Goal: Information Seeking & Learning: Check status

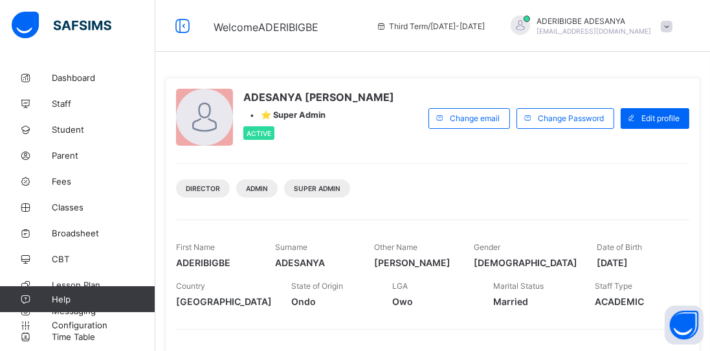
click at [78, 234] on span "Broadsheet" at bounding box center [104, 233] width 104 height 10
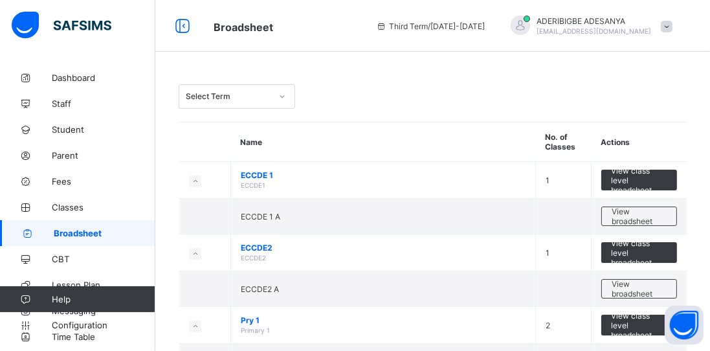
click at [70, 210] on span "Classes" at bounding box center [104, 207] width 104 height 10
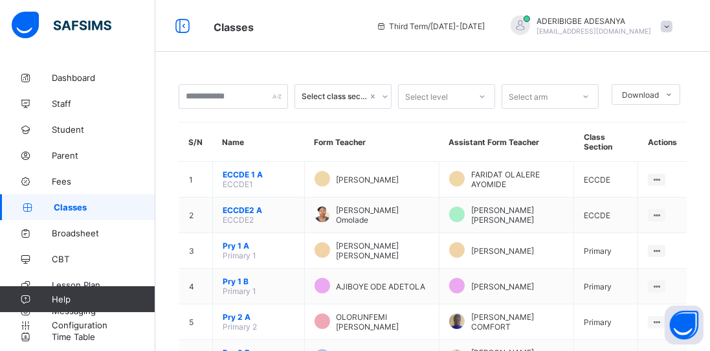
click at [240, 175] on span "ECCDE 1 A" at bounding box center [259, 175] width 72 height 10
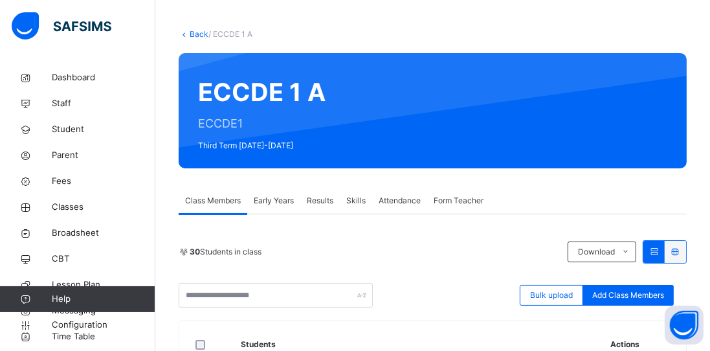
scroll to position [56, 0]
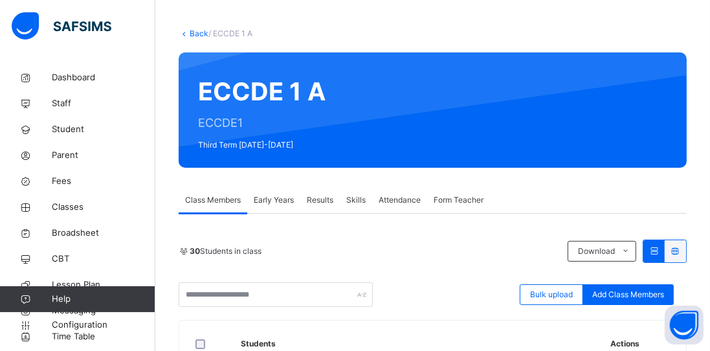
click at [318, 199] on span "Results" at bounding box center [320, 200] width 27 height 12
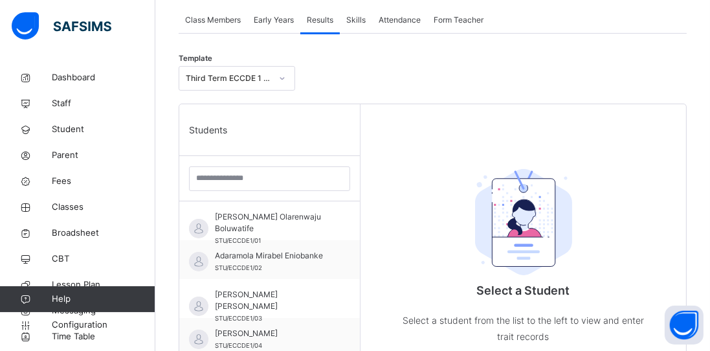
scroll to position [241, 0]
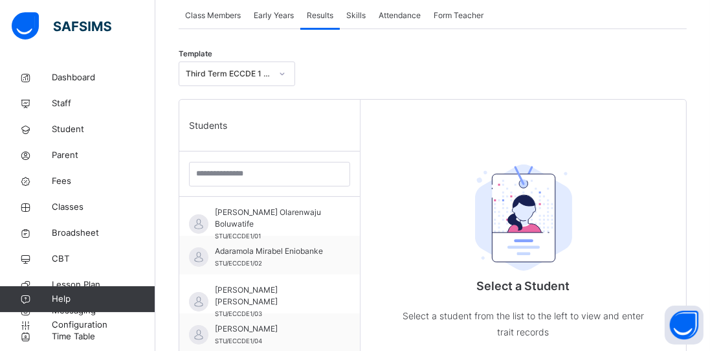
click at [263, 254] on span "Adaramola Mirabel Eniobanke" at bounding box center [273, 251] width 116 height 12
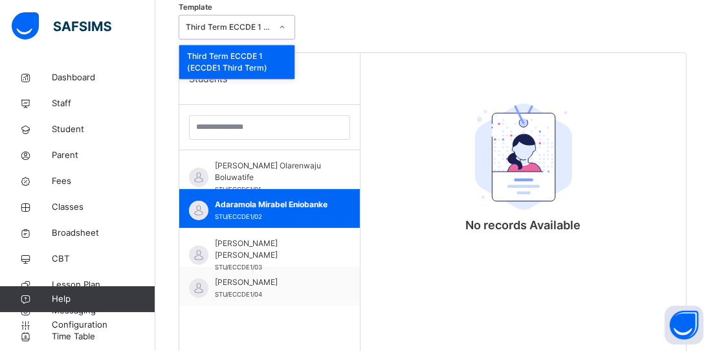
scroll to position [303, 0]
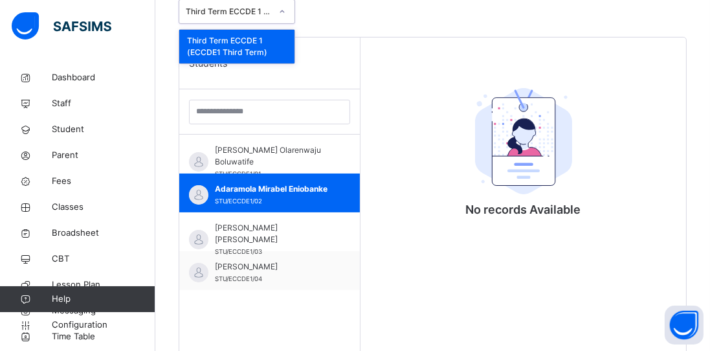
click at [248, 50] on div "Third Term ECCDE 1 (ECCDE1 Third Term)" at bounding box center [236, 47] width 115 height 34
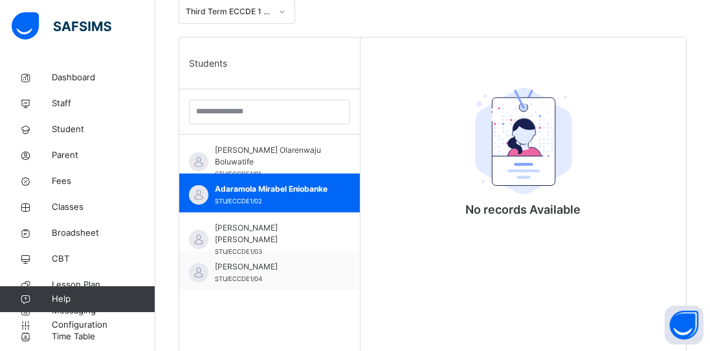
click at [250, 151] on span "[PERSON_NAME] Olarenwaju Boluwatife" at bounding box center [273, 155] width 116 height 23
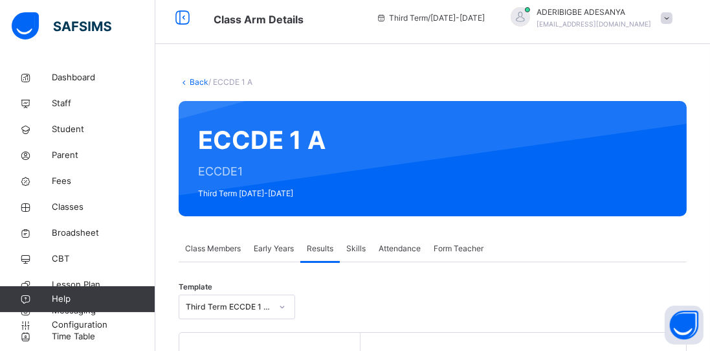
scroll to position [0, 0]
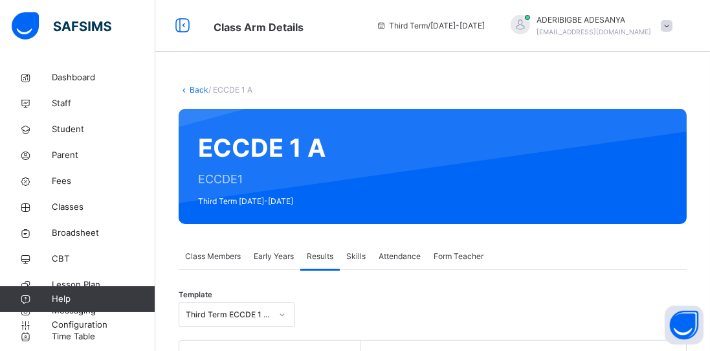
click at [193, 263] on div "Class Members" at bounding box center [213, 256] width 69 height 26
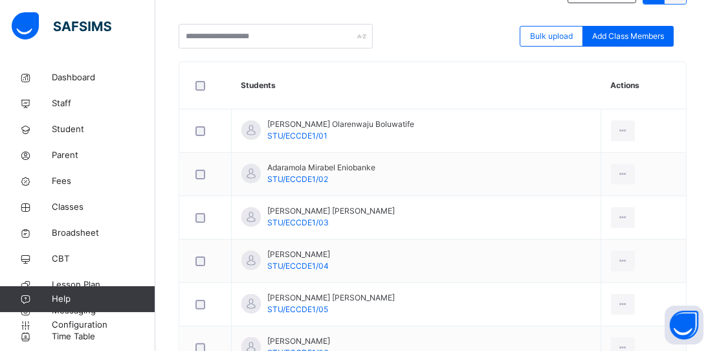
scroll to position [312, 0]
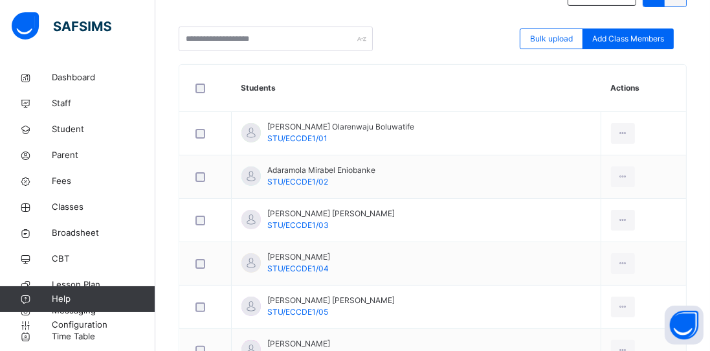
click at [306, 133] on span "STU/ECCDE1/01" at bounding box center [297, 138] width 60 height 10
click at [83, 233] on span "Broadsheet" at bounding box center [104, 232] width 104 height 13
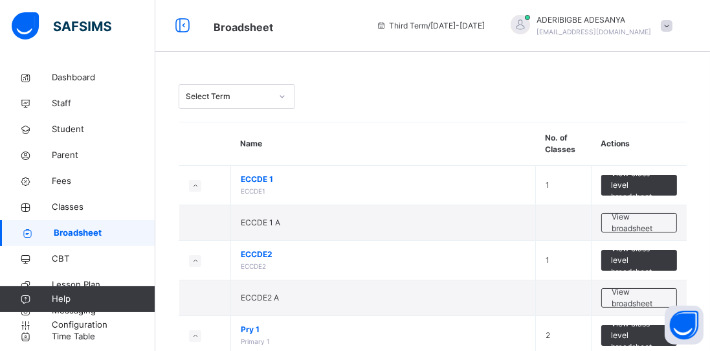
click at [643, 263] on span "View class level broadsheet" at bounding box center [639, 260] width 56 height 35
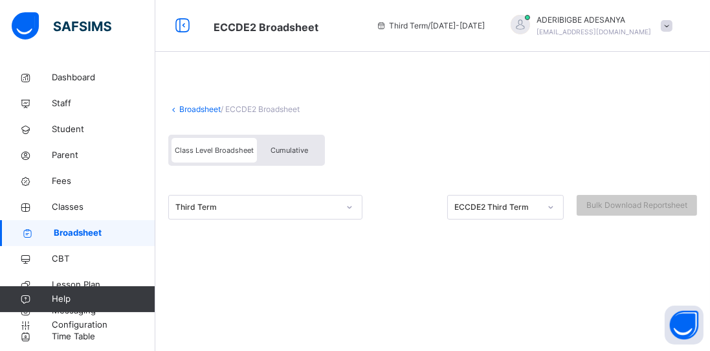
click at [285, 149] on span "Cumulative" at bounding box center [289, 150] width 38 height 9
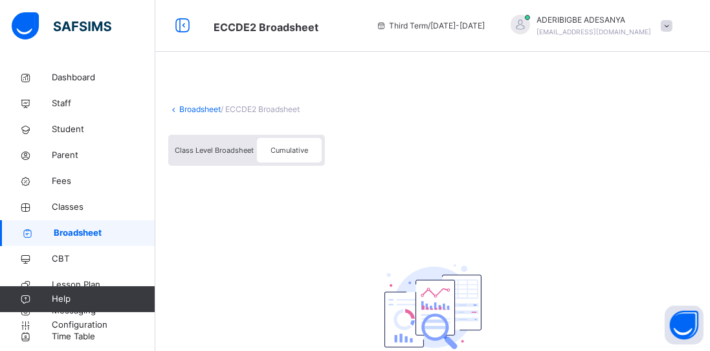
click at [219, 159] on div "Class Level Broadsheet" at bounding box center [213, 150] width 85 height 25
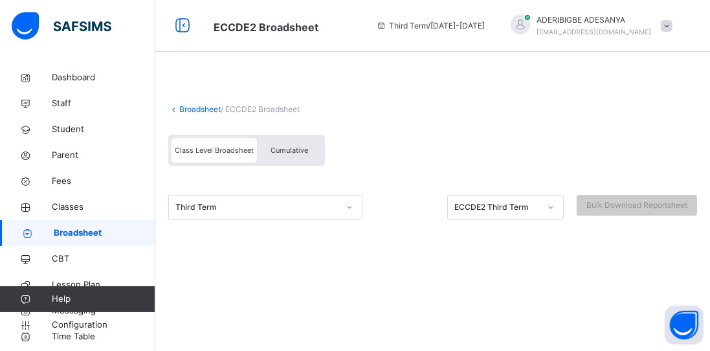
click at [69, 78] on span "Dashboard" at bounding box center [104, 77] width 104 height 13
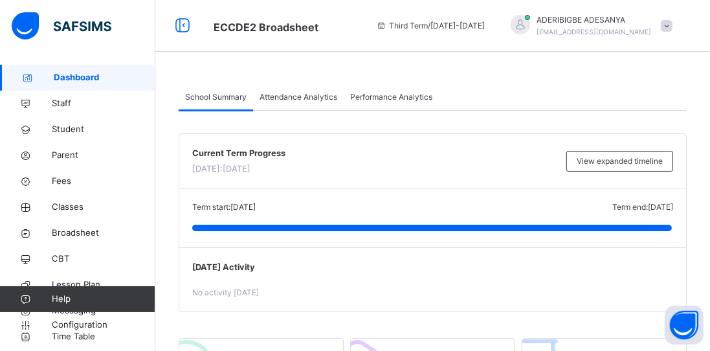
click at [620, 21] on span "ADERIBIGBE ADESANYA" at bounding box center [593, 20] width 115 height 12
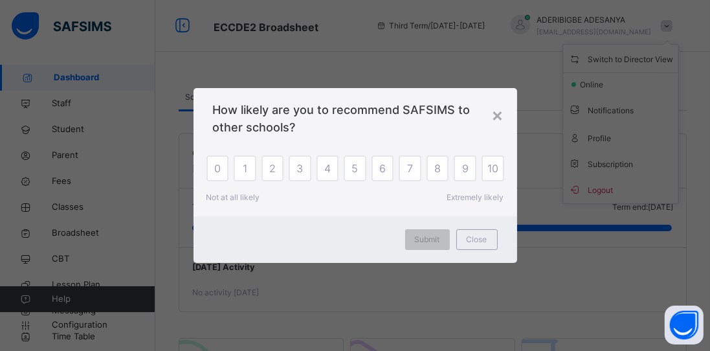
click at [500, 128] on div "×" at bounding box center [498, 114] width 12 height 27
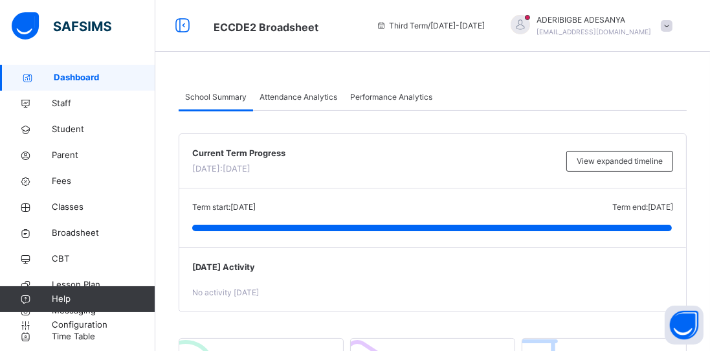
click at [73, 210] on span "Classes" at bounding box center [104, 207] width 104 height 13
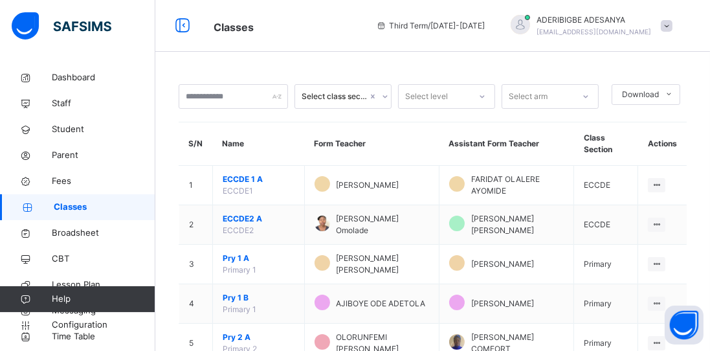
click at [69, 132] on span "Student" at bounding box center [104, 129] width 104 height 13
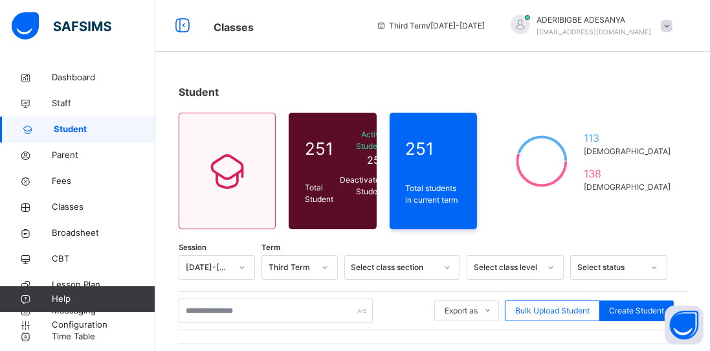
click at [62, 185] on span "Fees" at bounding box center [104, 181] width 104 height 13
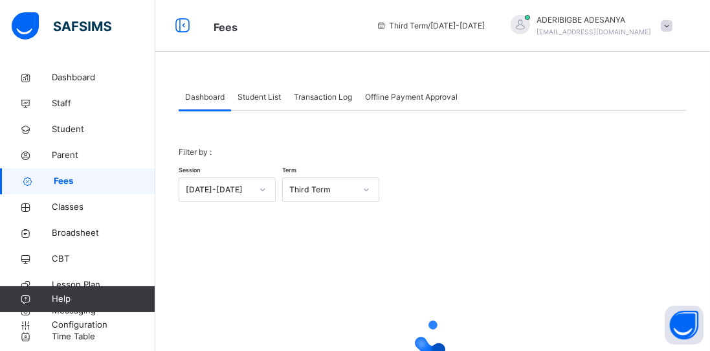
click at [69, 212] on span "Classes" at bounding box center [104, 207] width 104 height 13
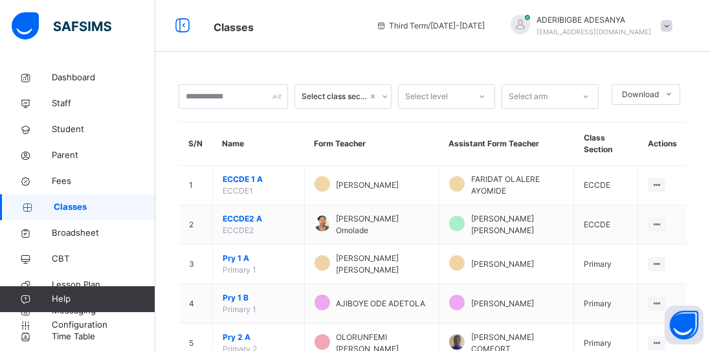
click at [655, 184] on icon at bounding box center [656, 185] width 11 height 10
click at [0, 0] on li "View Class" at bounding box center [0, 0] width 0 height 0
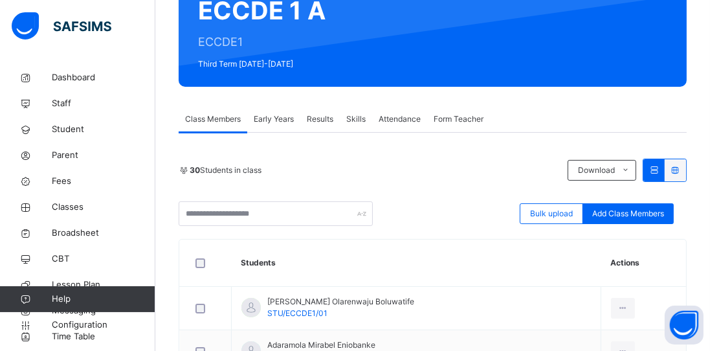
scroll to position [201, 0]
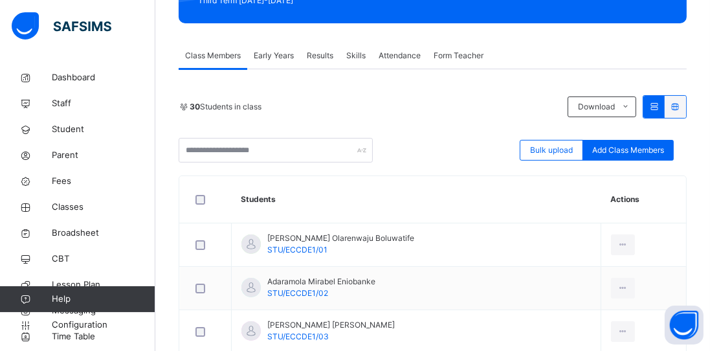
click at [617, 245] on icon at bounding box center [622, 245] width 11 height 12
click at [656, 225] on td "View Profile Remove from Class Transfer Student" at bounding box center [643, 244] width 85 height 43
click at [333, 239] on span "[PERSON_NAME] Olarenwaju Boluwatife" at bounding box center [340, 238] width 147 height 12
click at [329, 254] on td "[PERSON_NAME] Olarenwaju Boluwatife STU/ECCDE1/01" at bounding box center [417, 244] width 370 height 43
click at [289, 246] on span "STU/ECCDE1/01" at bounding box center [297, 250] width 60 height 10
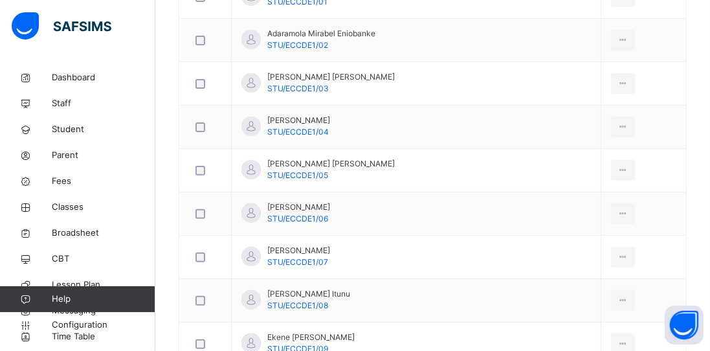
scroll to position [449, 0]
click at [78, 234] on span "Broadsheet" at bounding box center [104, 232] width 104 height 13
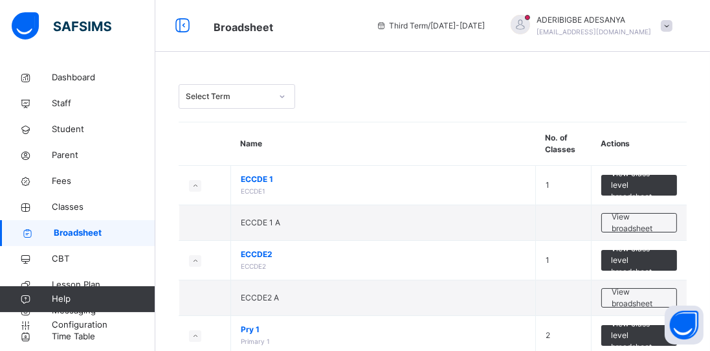
click at [71, 216] on link "Classes" at bounding box center [77, 207] width 155 height 26
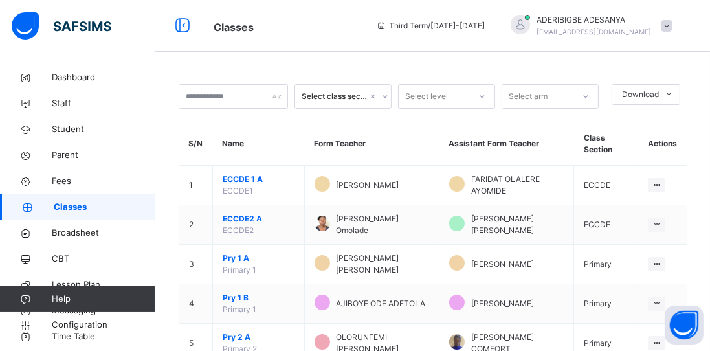
click at [237, 179] on span "ECCDE 1 A" at bounding box center [259, 179] width 72 height 12
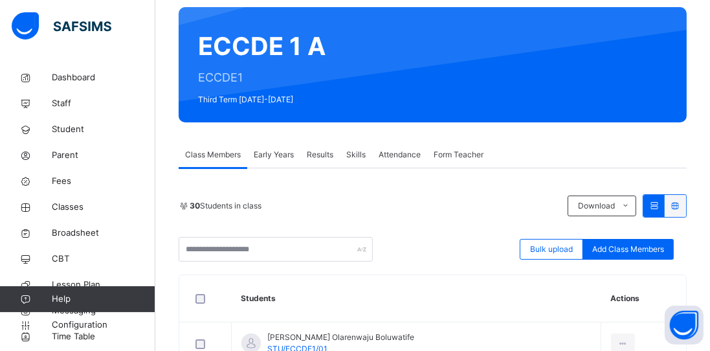
scroll to position [102, 0]
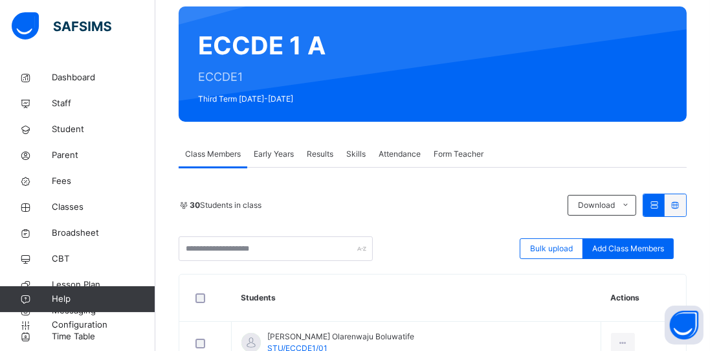
click at [301, 343] on span "STU/ECCDE1/01" at bounding box center [297, 348] width 60 height 10
click at [617, 339] on icon at bounding box center [622, 343] width 11 height 12
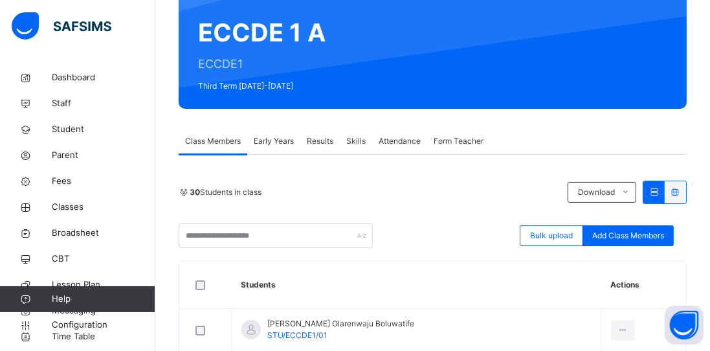
scroll to position [109, 0]
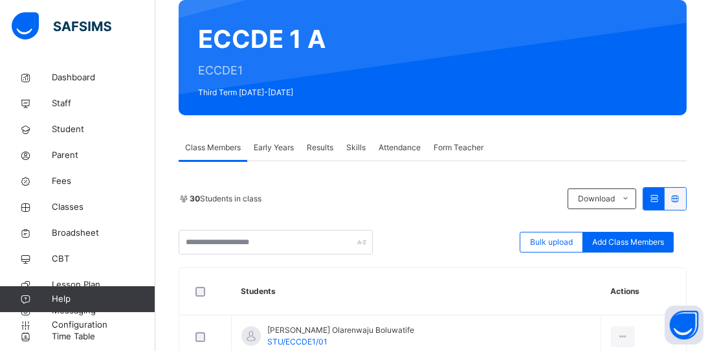
click at [323, 147] on span "Results" at bounding box center [320, 148] width 27 height 12
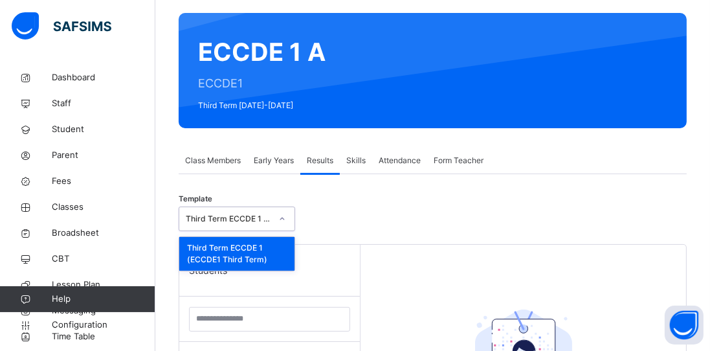
scroll to position [96, 0]
